Goal: Information Seeking & Learning: Learn about a topic

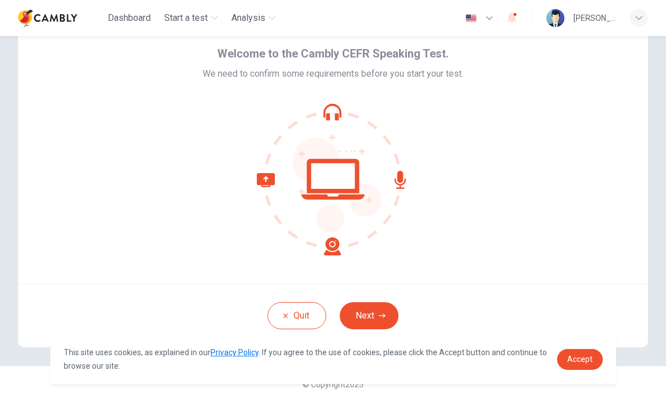
scroll to position [46, 0]
click at [385, 319] on icon "button" at bounding box center [382, 316] width 7 height 7
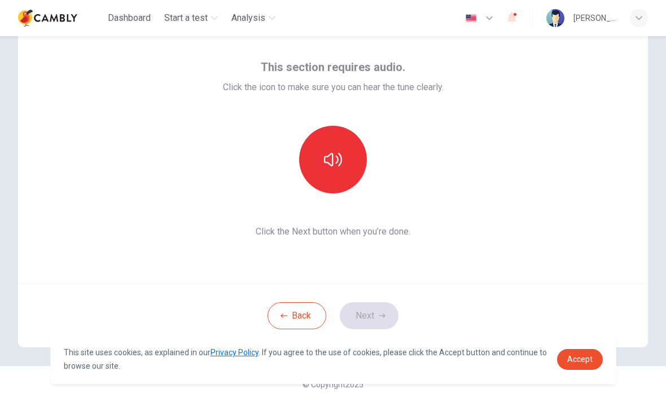
click at [519, 193] on div "This section requires audio. Click the icon to make sure you can hear the tune …" at bounding box center [333, 148] width 630 height 271
click at [476, 15] on img "button" at bounding box center [471, 18] width 14 height 8
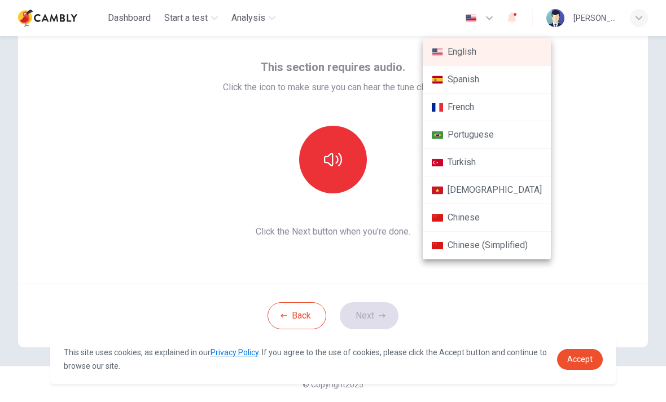
click at [607, 107] on div at bounding box center [333, 201] width 666 height 402
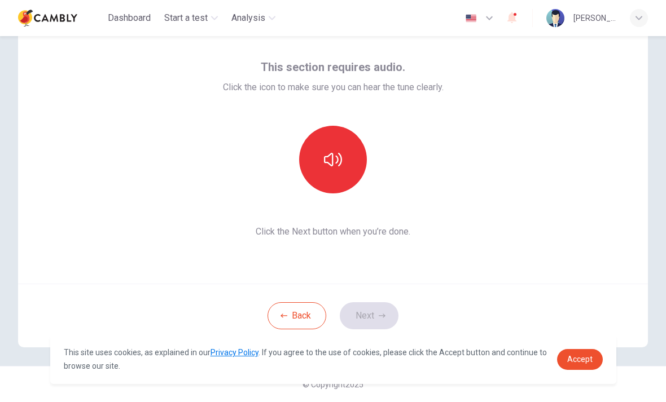
click at [340, 166] on icon "button" at bounding box center [333, 160] width 18 height 18
click at [376, 313] on button "Next" at bounding box center [369, 315] width 59 height 27
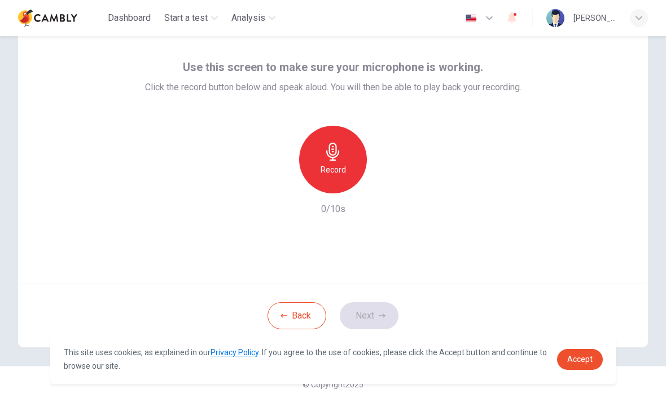
click at [340, 165] on h6 "Record" at bounding box center [333, 170] width 25 height 14
click at [368, 320] on button "Next" at bounding box center [369, 315] width 59 height 27
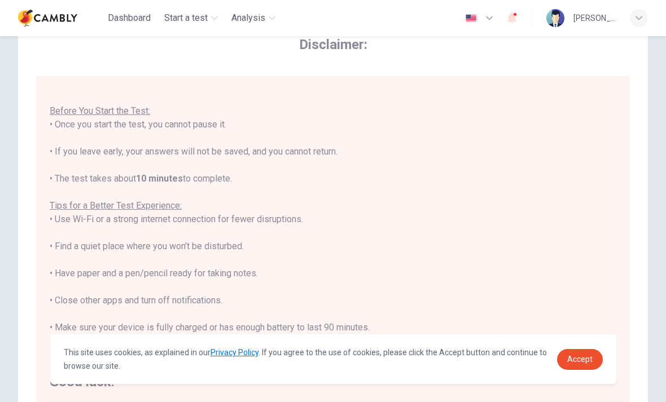
scroll to position [12, 0]
click at [582, 361] on span "Accept" at bounding box center [579, 359] width 25 height 9
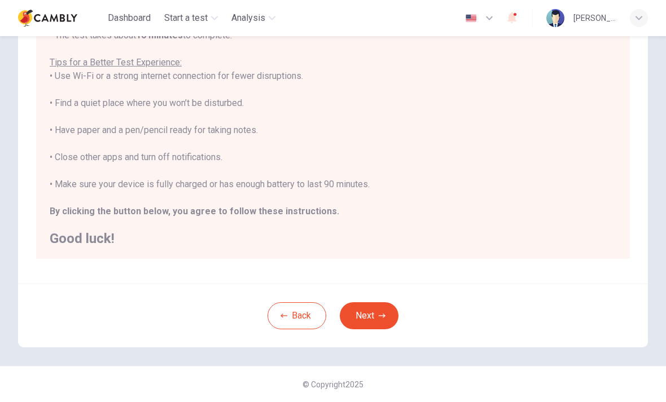
click at [369, 318] on button "Next" at bounding box center [369, 315] width 59 height 27
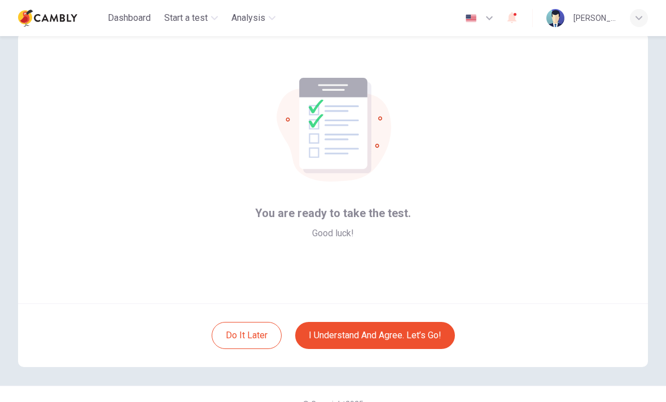
scroll to position [33, 0]
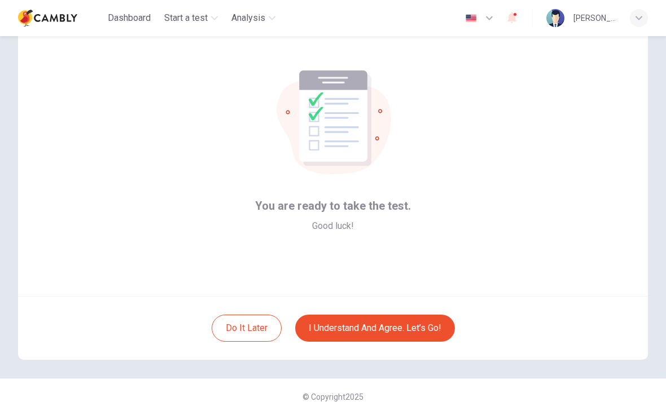
click at [407, 333] on button "I understand and agree. Let’s go!" at bounding box center [375, 328] width 160 height 27
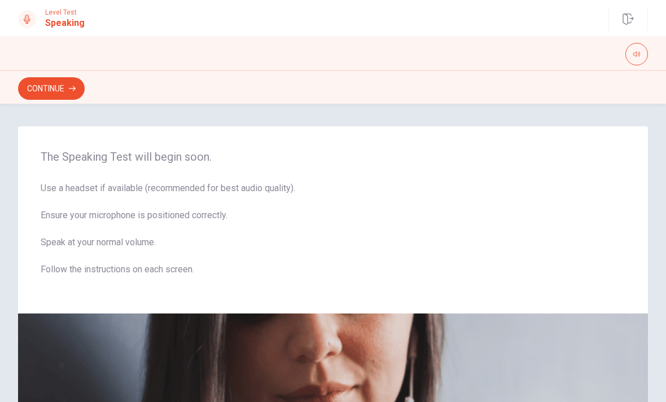
click at [643, 57] on button "button" at bounding box center [636, 54] width 23 height 23
click at [43, 90] on button "Continue" at bounding box center [51, 88] width 67 height 23
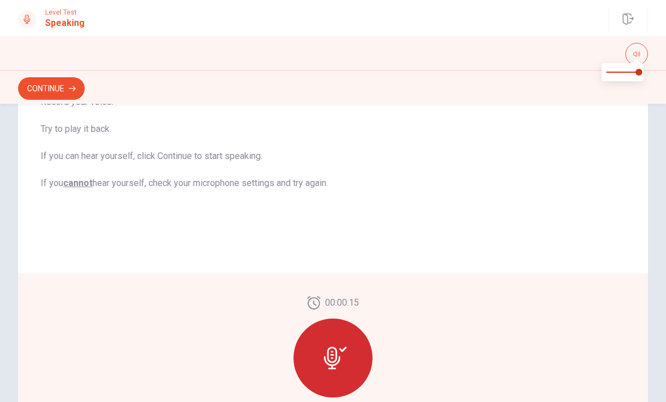
scroll to position [194, 0]
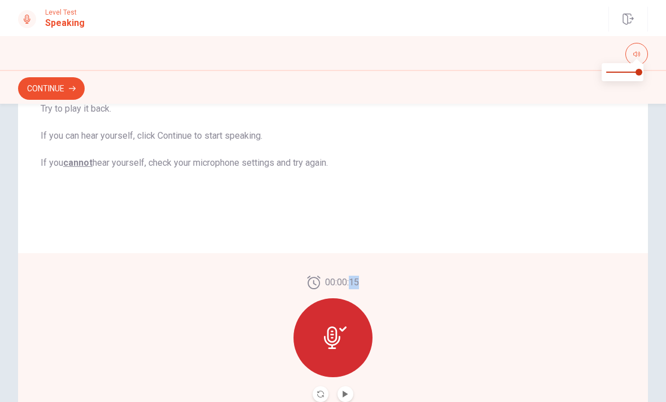
click at [324, 341] on icon at bounding box center [332, 338] width 16 height 23
click at [332, 342] on icon at bounding box center [332, 338] width 16 height 23
click at [339, 348] on icon at bounding box center [335, 338] width 23 height 23
click at [50, 82] on button "Continue" at bounding box center [51, 88] width 67 height 23
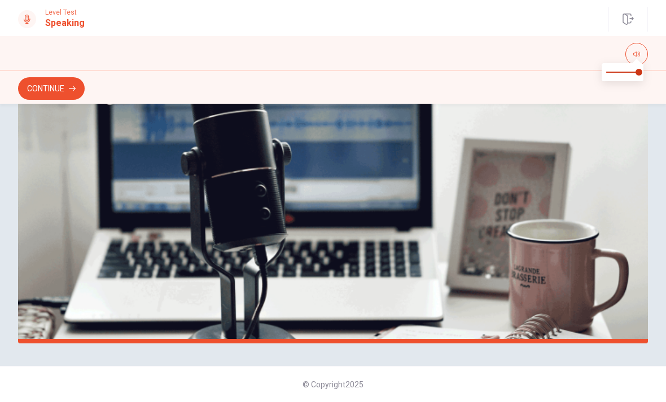
scroll to position [275, 0]
click at [638, 52] on icon "button" at bounding box center [636, 54] width 7 height 7
click at [59, 88] on button "Continue" at bounding box center [51, 88] width 67 height 23
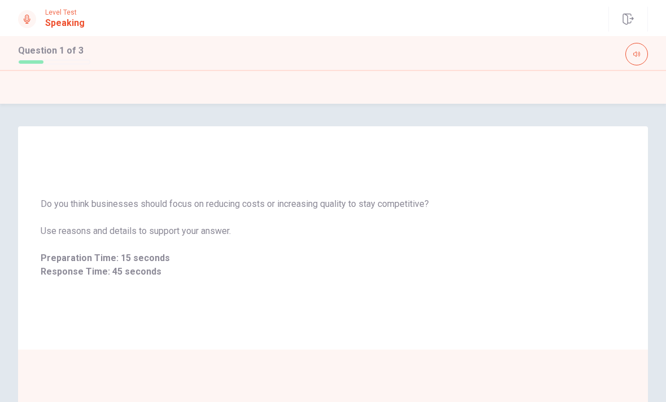
scroll to position [0, 0]
click at [638, 54] on icon "button" at bounding box center [636, 54] width 7 height 7
click at [639, 54] on icon "button" at bounding box center [636, 54] width 7 height 7
click at [640, 58] on button "button" at bounding box center [636, 54] width 23 height 23
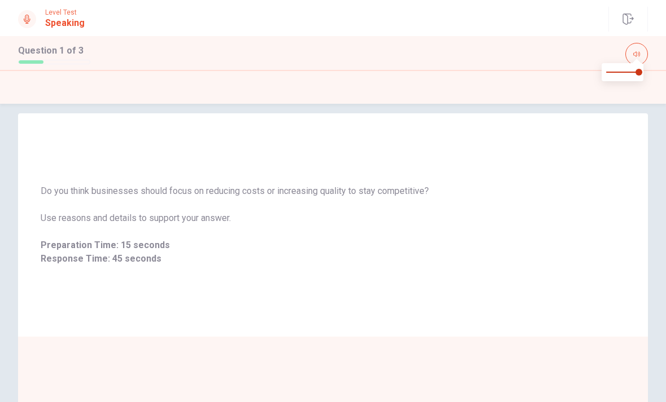
click at [145, 253] on span "Response Time: 45 seconds" at bounding box center [333, 259] width 585 height 14
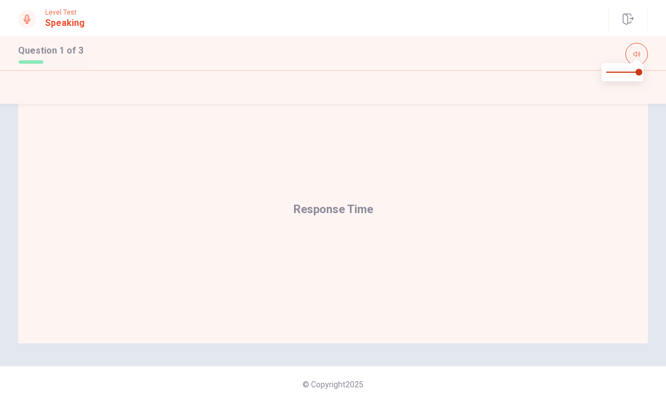
scroll to position [275, 0]
click at [358, 229] on div "Response Time" at bounding box center [333, 209] width 630 height 269
click at [356, 216] on div "Response Time" at bounding box center [333, 209] width 80 height 18
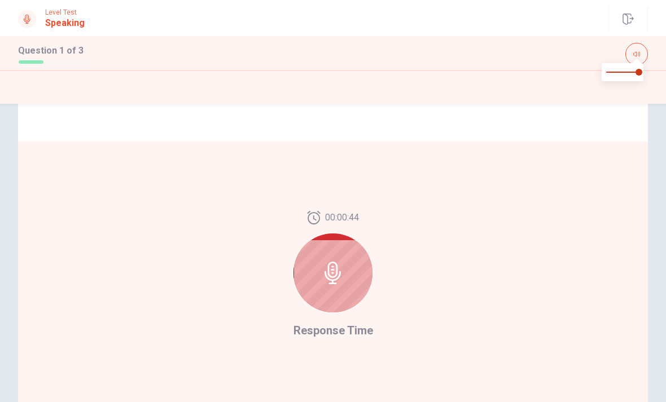
scroll to position [226, 0]
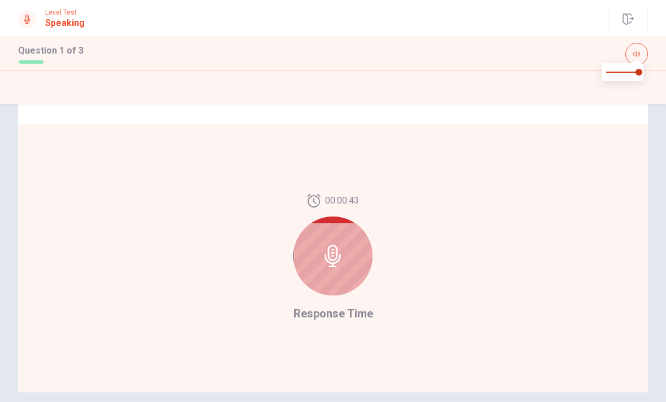
click at [349, 264] on div at bounding box center [332, 256] width 79 height 79
click at [345, 273] on div at bounding box center [332, 256] width 79 height 79
click at [346, 264] on div at bounding box center [332, 256] width 79 height 79
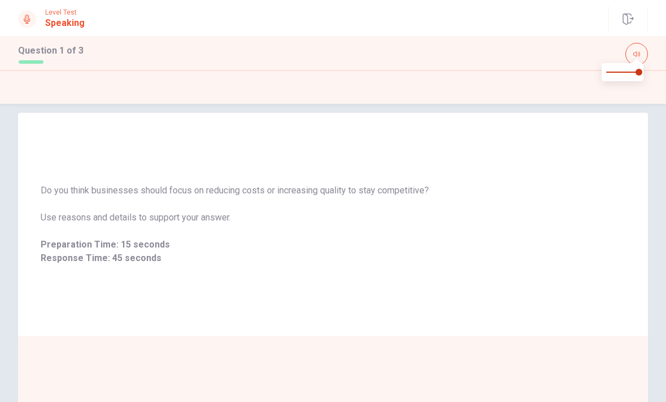
scroll to position [0, 0]
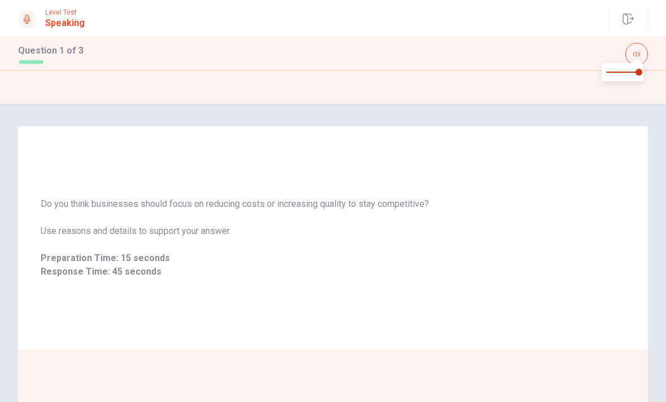
click at [635, 52] on icon "button" at bounding box center [636, 54] width 7 height 7
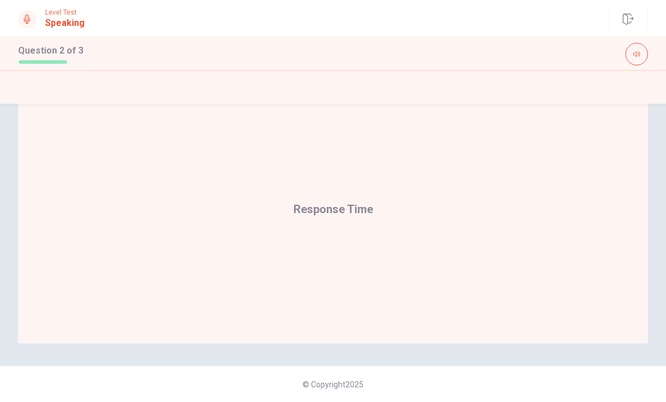
scroll to position [275, 0]
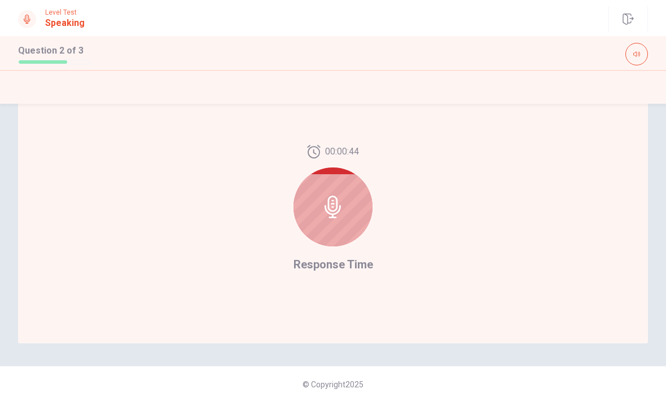
click at [344, 223] on div at bounding box center [332, 207] width 79 height 79
click at [340, 215] on icon at bounding box center [333, 209] width 23 height 23
click at [635, 56] on icon "button" at bounding box center [636, 54] width 7 height 7
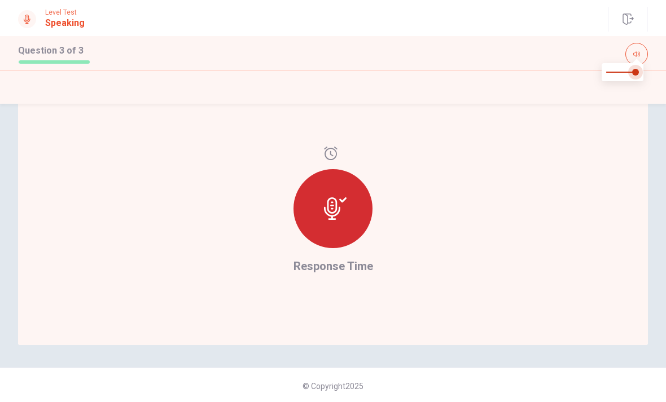
type input "*"
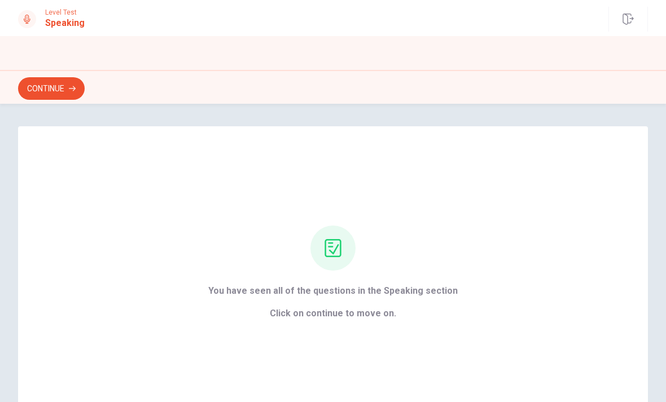
scroll to position [0, 0]
click at [466, 280] on div "You have seen all of the questions in the Speaking section Click on continue to…" at bounding box center [332, 273] width 281 height 95
click at [64, 91] on button "Continue" at bounding box center [51, 88] width 67 height 23
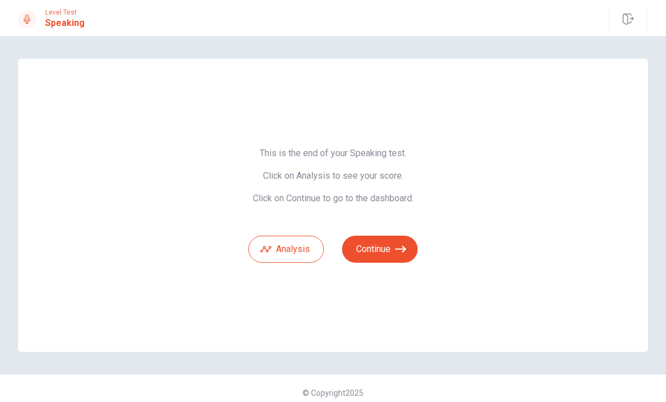
click at [392, 255] on button "Continue" at bounding box center [380, 249] width 76 height 27
